Goal: Task Accomplishment & Management: Use online tool/utility

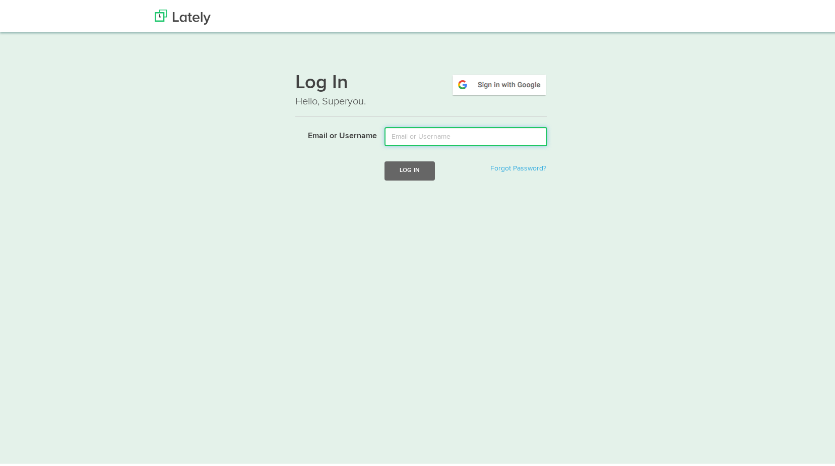
click at [453, 135] on input "Email or Username" at bounding box center [466, 134] width 163 height 19
type input "david@floridariskpartners.com"
click at [417, 170] on button "Log In" at bounding box center [410, 168] width 50 height 19
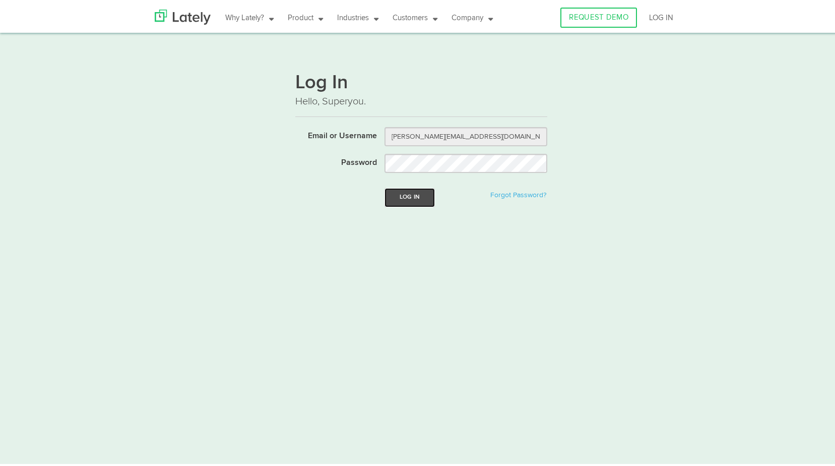
click at [410, 193] on button "Log In" at bounding box center [410, 195] width 50 height 19
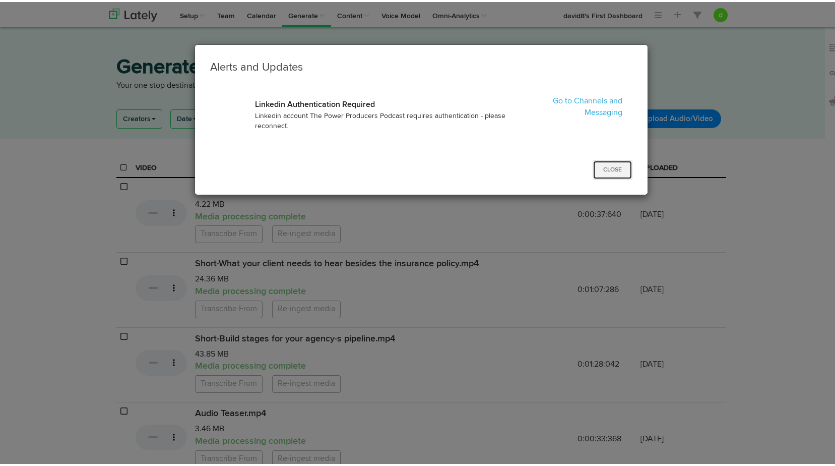
click at [596, 171] on button "Close" at bounding box center [613, 167] width 40 height 19
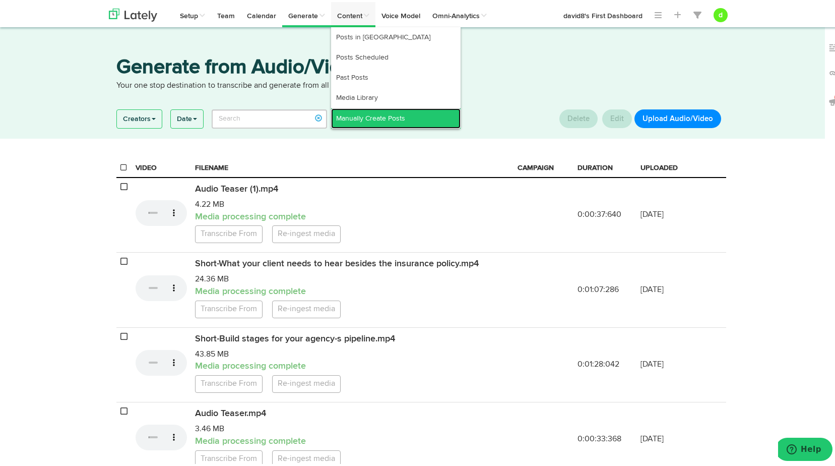
click at [366, 107] on link "Manually Create Posts" at bounding box center [396, 116] width 130 height 20
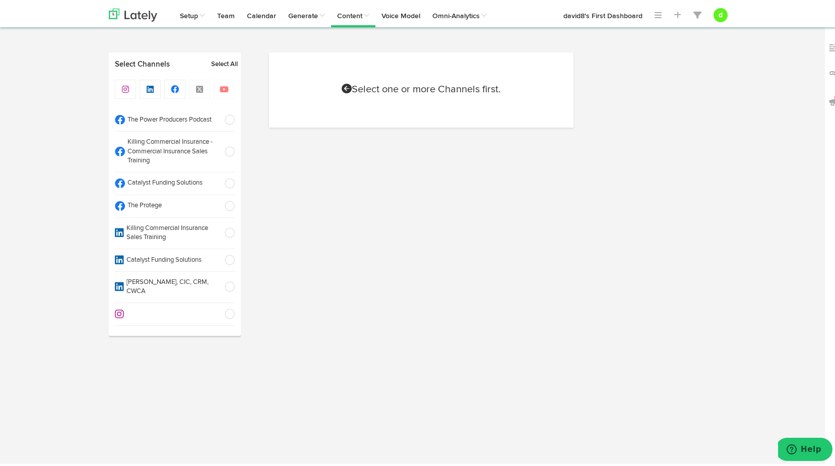
click at [229, 206] on span at bounding box center [226, 204] width 17 height 10
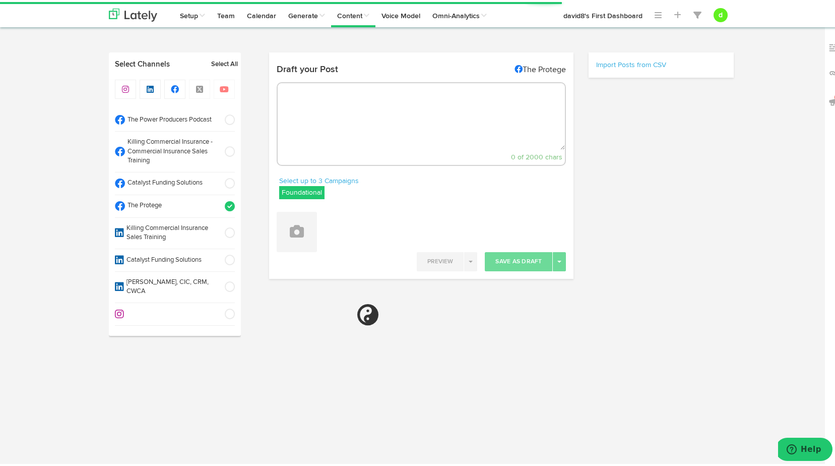
select select "38"
click at [343, 99] on textarea at bounding box center [422, 114] width 288 height 67
paste textarea ""Tech in insurance isn’t a ‘should we,’ it’s a ‘how do we?’—let’s make sure we’…"
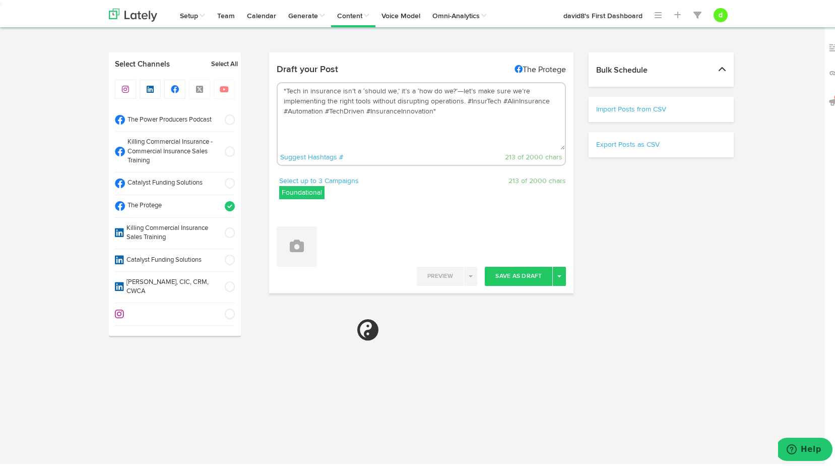
type textarea ""Tech in insurance isn’t a ‘should we,’ it’s a ‘how do we?’—let’s make sure we’…"
click at [297, 197] on div "Select up to 3 Campaigns Foundational Blogs Foundational IMPORTED Vids" at bounding box center [346, 188] width 135 height 28
select select "11"
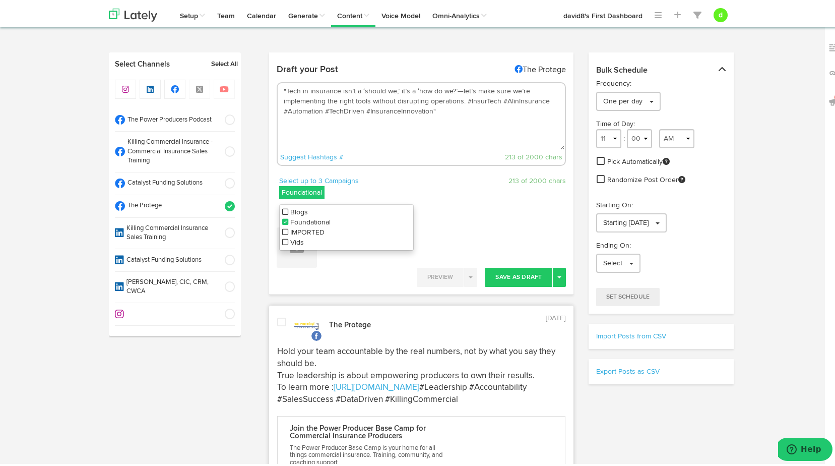
click at [282, 207] on icon at bounding box center [285, 209] width 6 height 7
drag, startPoint x: 281, startPoint y: 218, endPoint x: 287, endPoint y: 215, distance: 6.1
click at [282, 218] on icon at bounding box center [285, 219] width 6 height 7
click at [439, 179] on div "213 of 2000 chars" at bounding box center [497, 179] width 152 height 10
drag, startPoint x: 461, startPoint y: 100, endPoint x: 461, endPoint y: 94, distance: 6.0
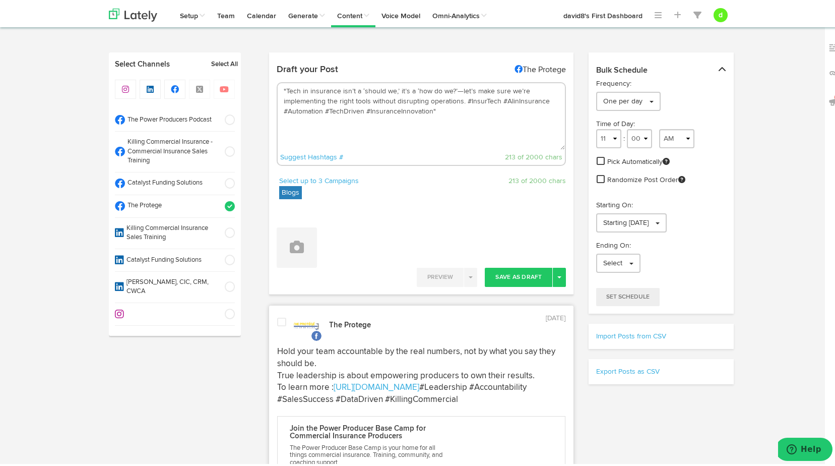
click at [461, 100] on textarea ""Tech in insurance isn’t a ‘should we,’ it’s a ‘how do we?’—let’s make sure we’…" at bounding box center [422, 114] width 288 height 67
drag, startPoint x: 516, startPoint y: 115, endPoint x: 509, endPoint y: 115, distance: 7.6
click at [514, 115] on textarea ""Tech in insurance isn’t a ‘should we,’ it’s a ‘how do we?’—let’s make sure we’…" at bounding box center [422, 114] width 288 height 67
click at [284, 87] on textarea ""Tech in insurance isn’t a ‘should we,’ it’s a ‘how do we?’—let’s make sure we’…" at bounding box center [422, 114] width 288 height 67
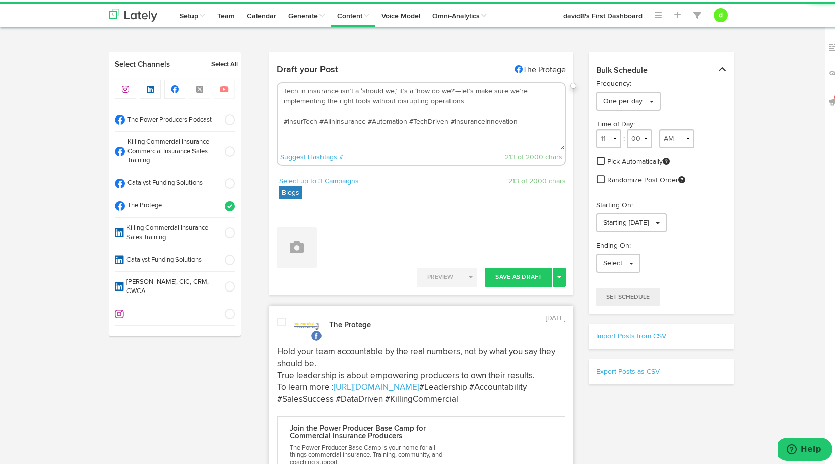
click at [289, 109] on textarea "Tech in insurance isn’t a ‘should we,’ it’s a ‘how do we?’—let’s make sure we’r…" at bounding box center [422, 114] width 288 height 67
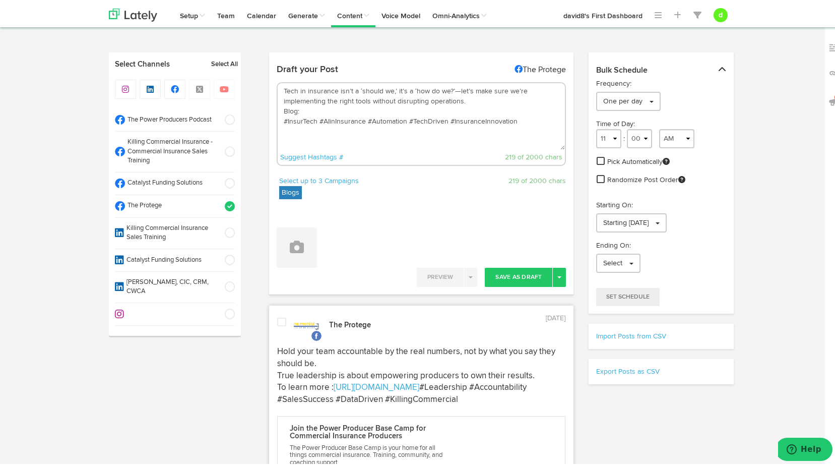
paste textarea "[URL][DOMAIN_NAME]"
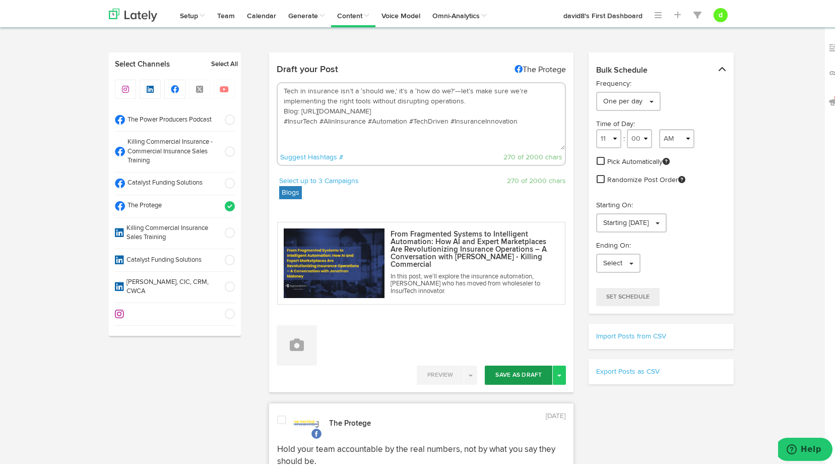
type textarea "Tech in insurance isn’t a ‘should we,’ it’s a ‘how do we?’—let’s make sure we’r…"
click at [510, 366] on button "Save As Draft" at bounding box center [519, 372] width 68 height 19
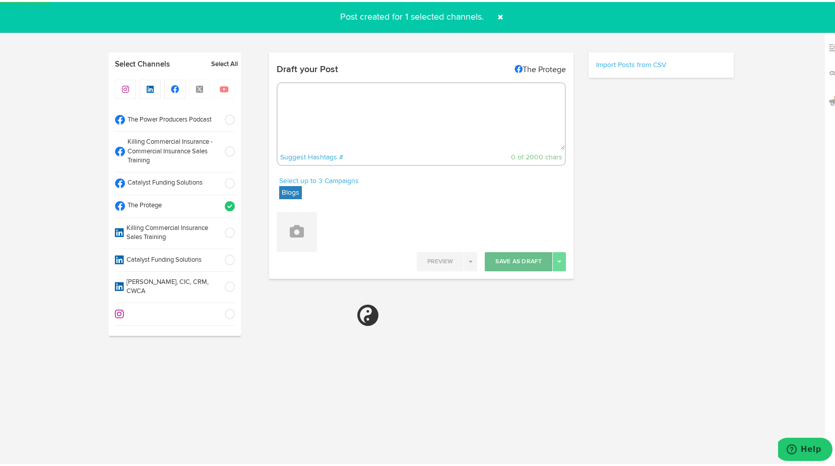
select select "11"
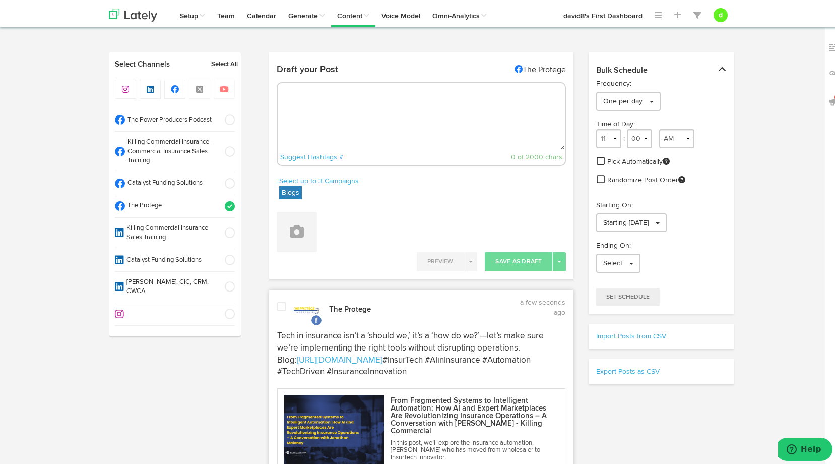
click at [277, 303] on span at bounding box center [281, 304] width 9 height 10
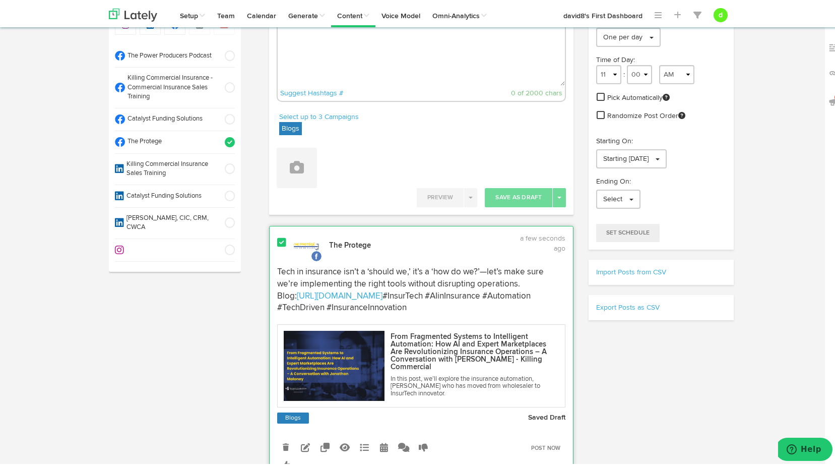
scroll to position [101, 0]
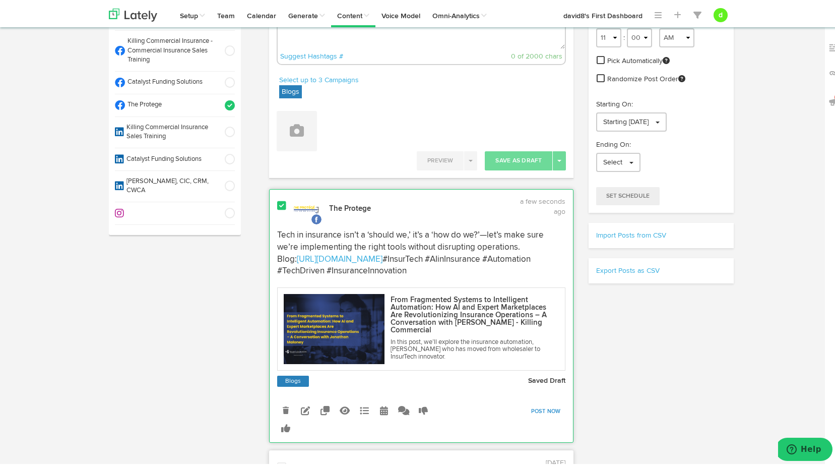
click at [548, 405] on link "Post Now" at bounding box center [546, 409] width 40 height 14
